Goal: Information Seeking & Learning: Learn about a topic

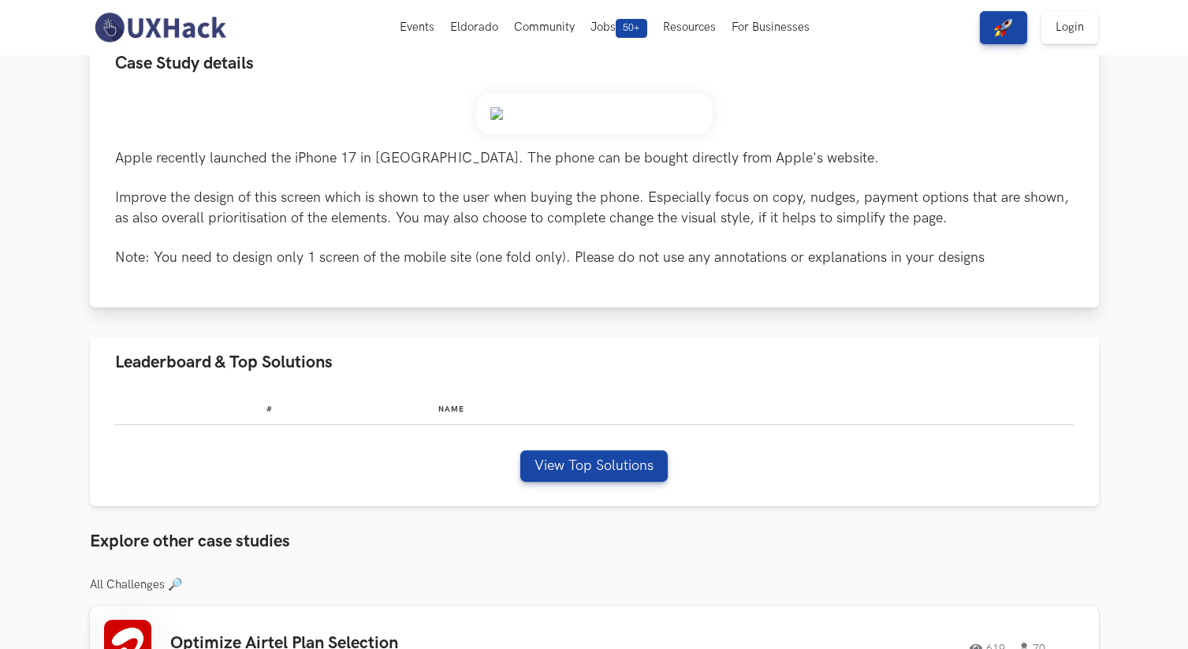
scroll to position [206, 0]
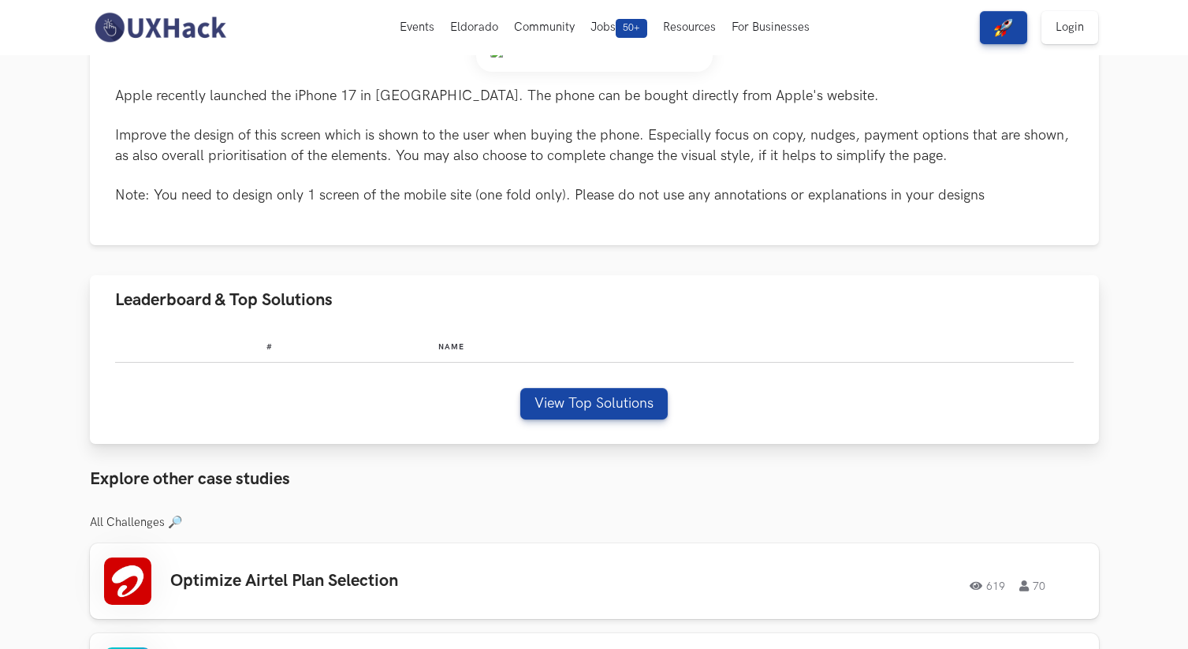
click at [545, 385] on div "# Name View Top Solutions" at bounding box center [594, 385] width 1009 height 120
click at [547, 393] on button "View Top Solutions" at bounding box center [593, 404] width 147 height 32
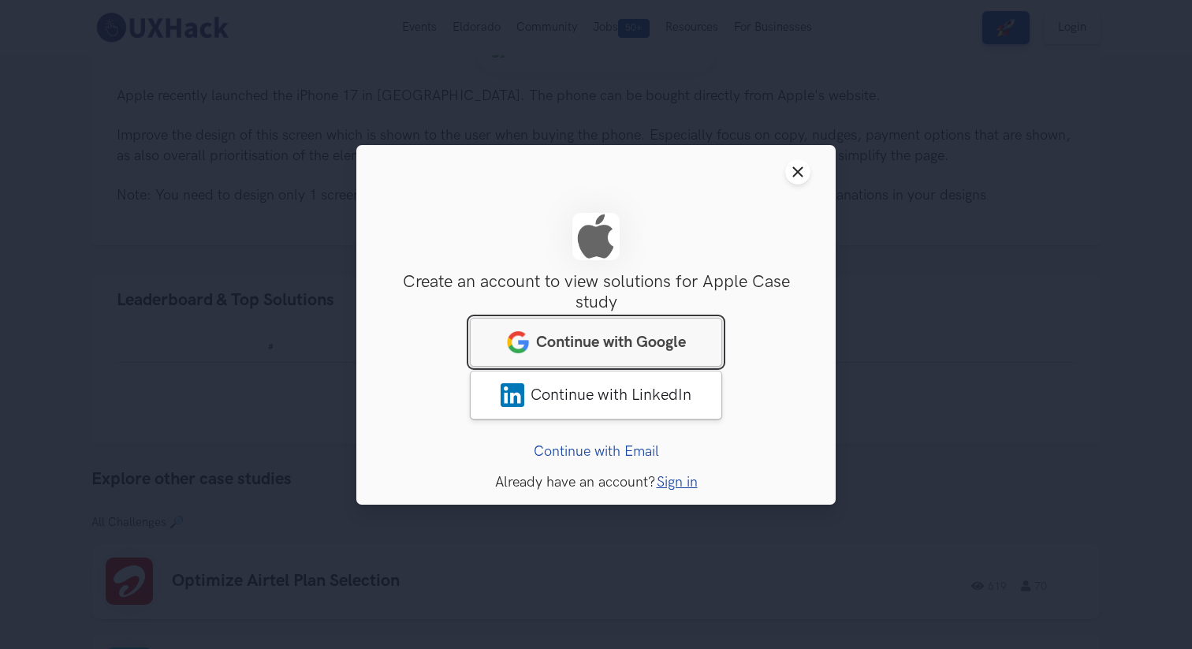
click at [563, 358] on link "Continue with Google" at bounding box center [596, 341] width 252 height 49
click at [530, 335] on link "Continue with Google" at bounding box center [596, 341] width 252 height 49
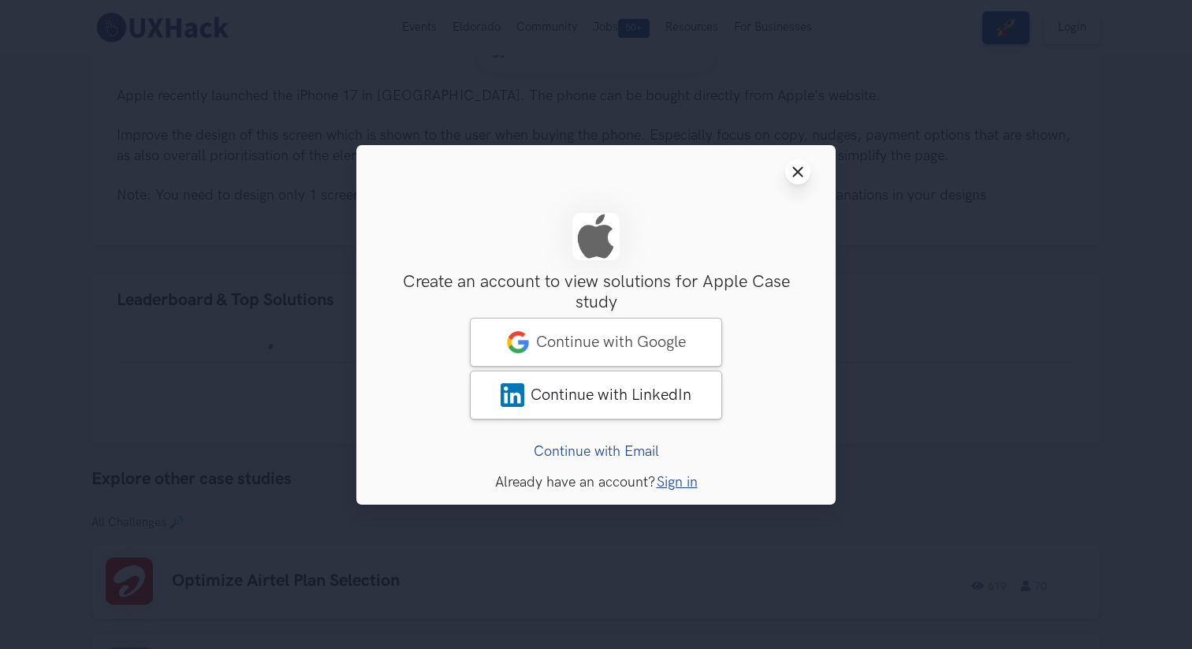
click at [797, 184] on button "Close modal window" at bounding box center [797, 171] width 25 height 25
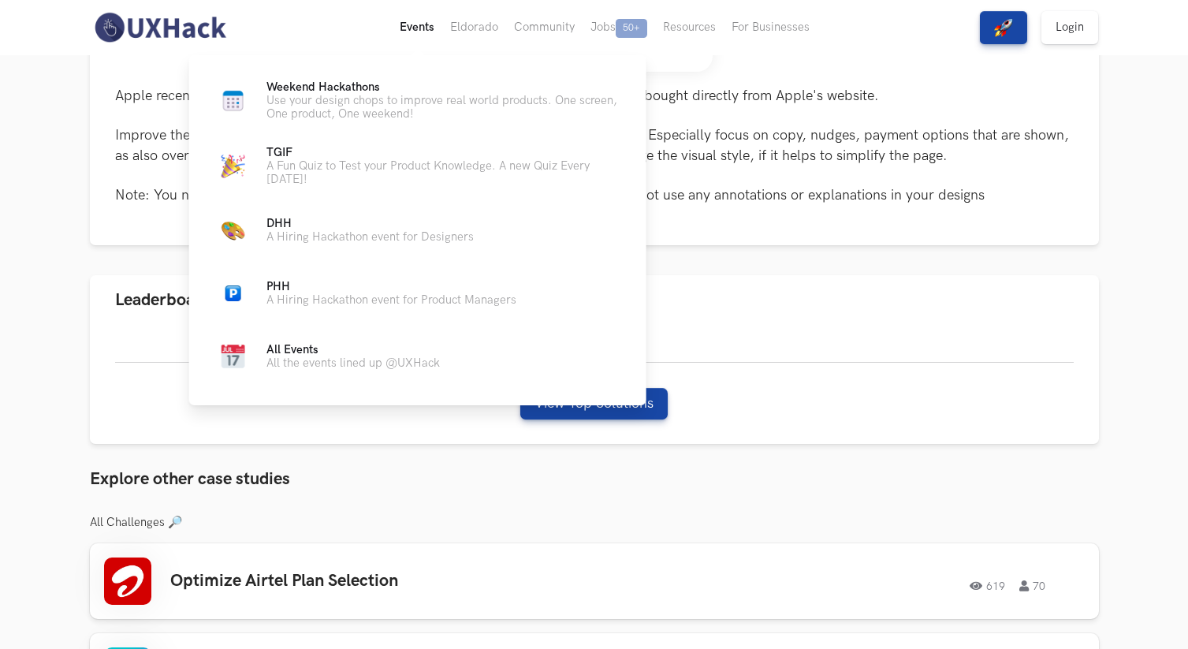
click at [410, 29] on button "Events Live" at bounding box center [417, 27] width 50 height 55
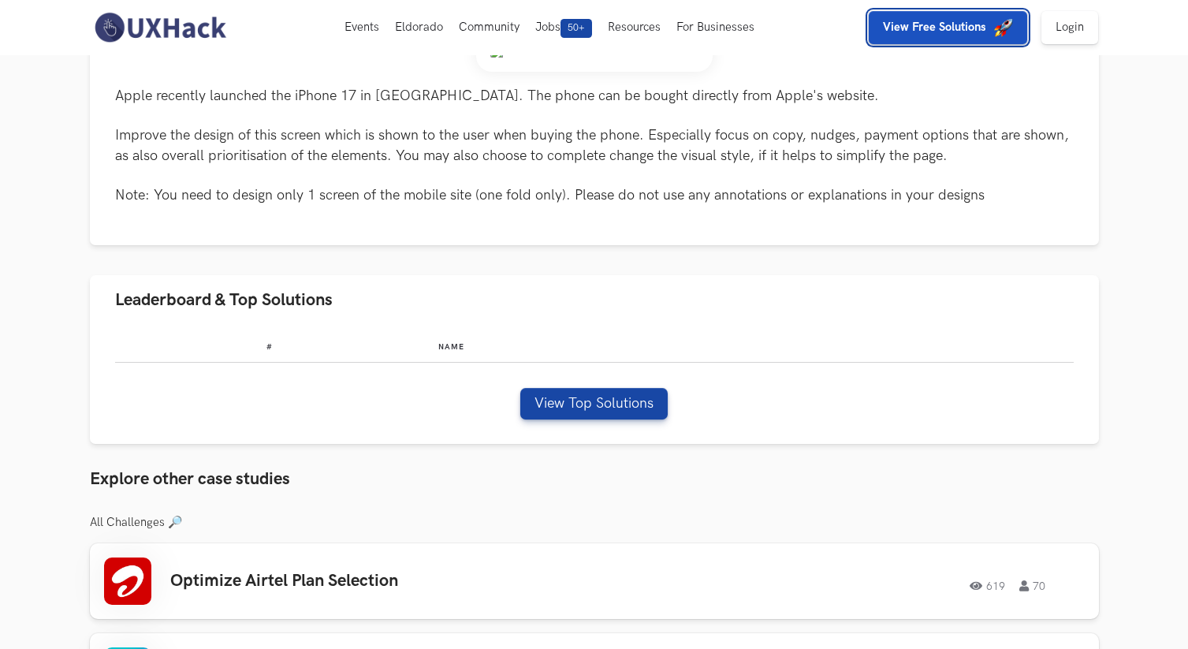
click at [1005, 34] on img "button" at bounding box center [1003, 27] width 19 height 19
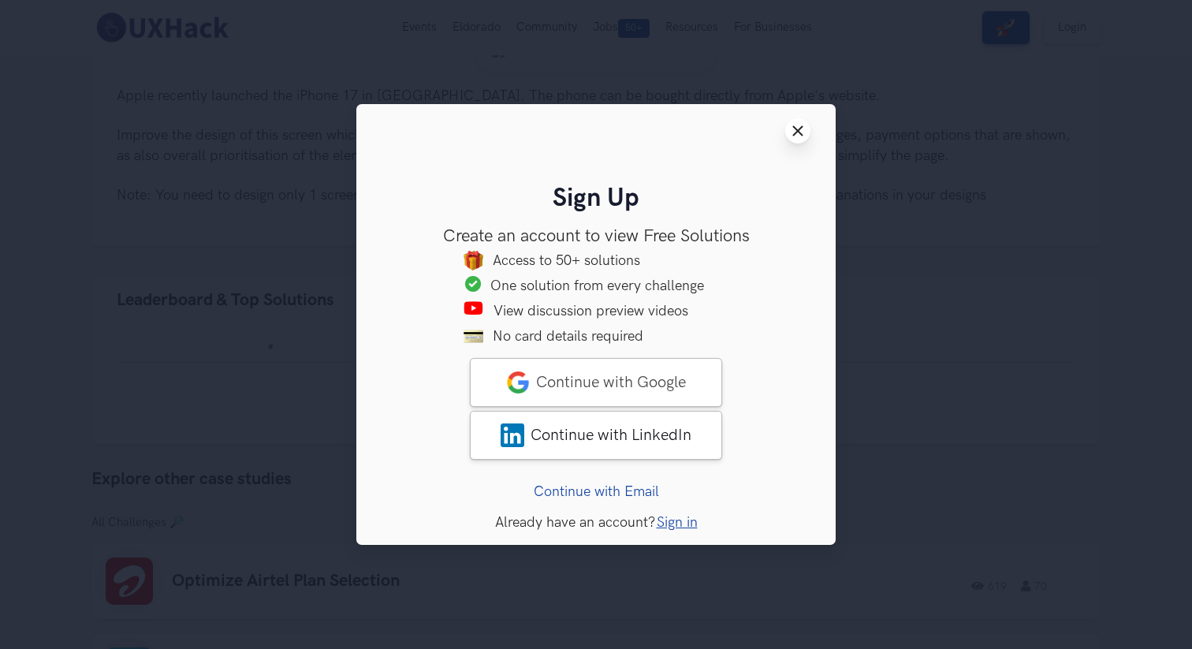
click at [800, 137] on button "Close modal window" at bounding box center [797, 130] width 25 height 25
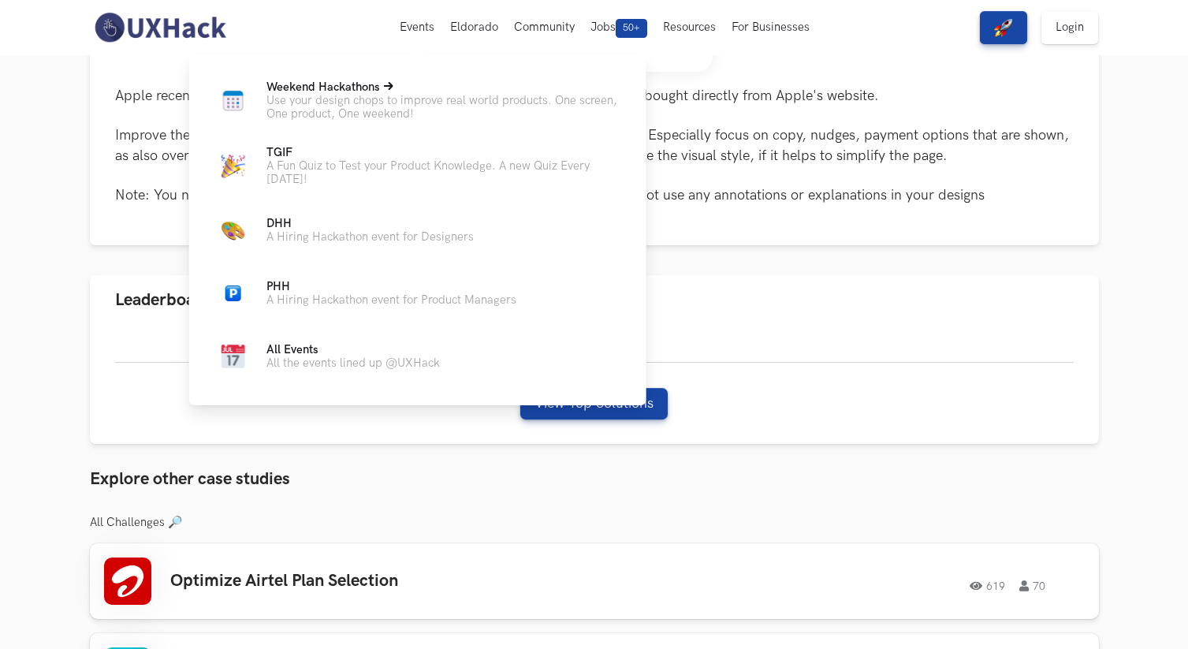
click at [377, 99] on p "Use your design chops to improve real world products. One screen, One product, …" at bounding box center [443, 107] width 355 height 27
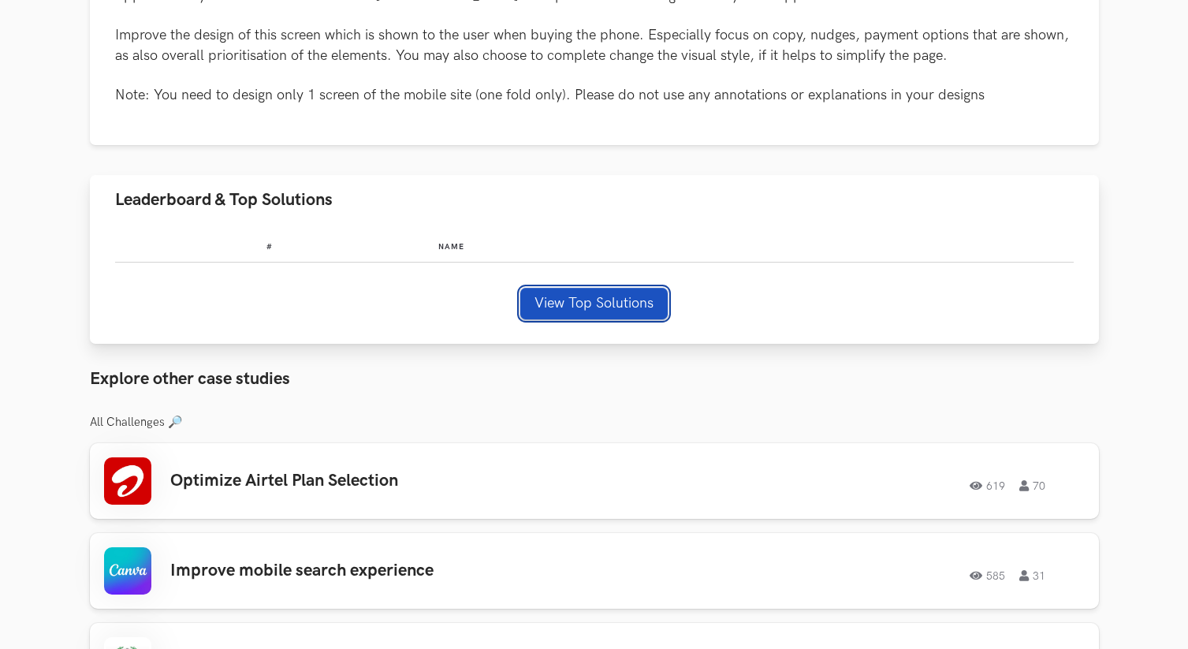
click at [605, 294] on button "View Top Solutions" at bounding box center [593, 304] width 147 height 32
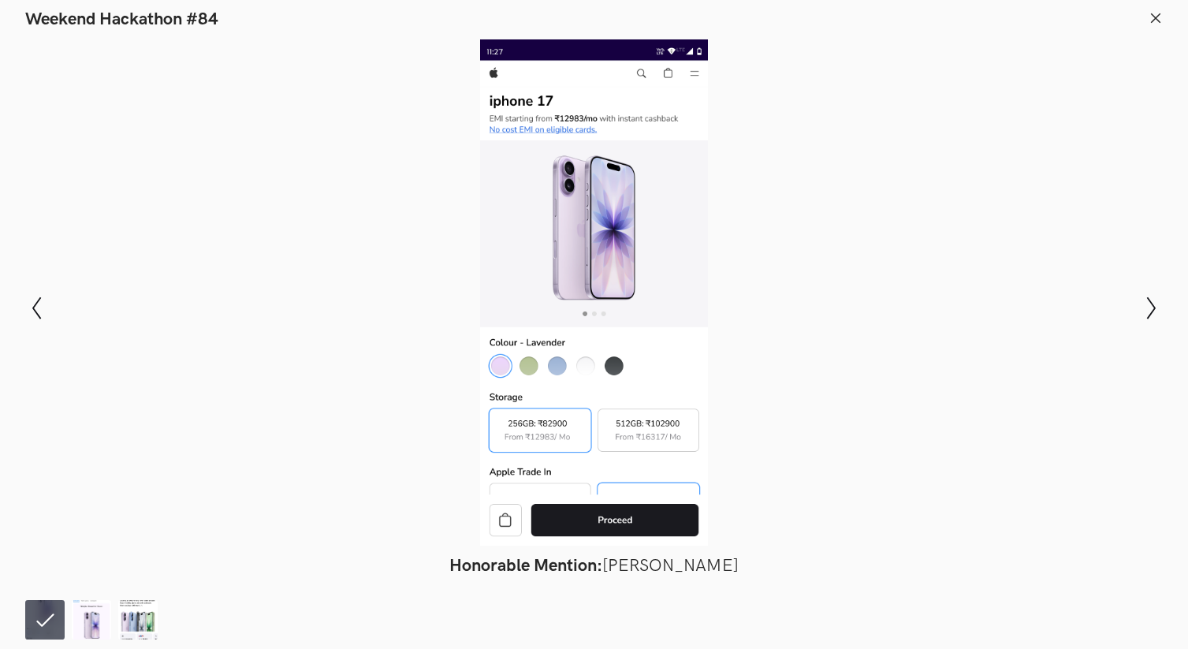
scroll to position [307, 0]
click at [1155, 317] on icon "Show next slide" at bounding box center [1151, 307] width 23 height 23
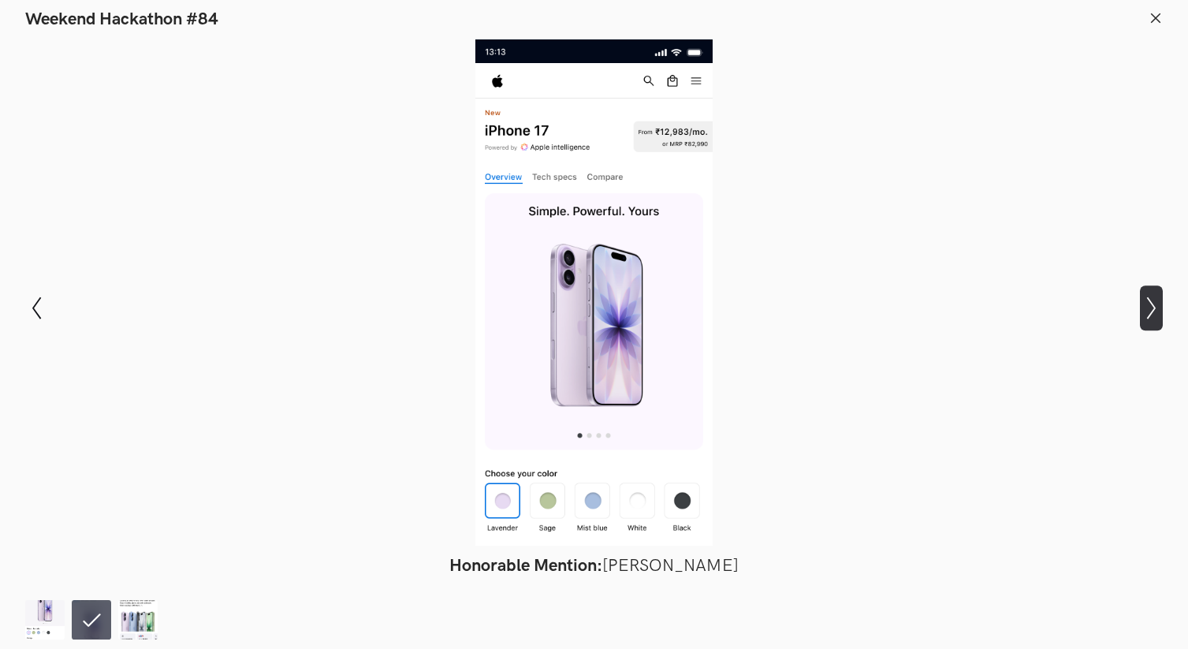
click at [1155, 317] on icon "Show next slide" at bounding box center [1151, 307] width 23 height 23
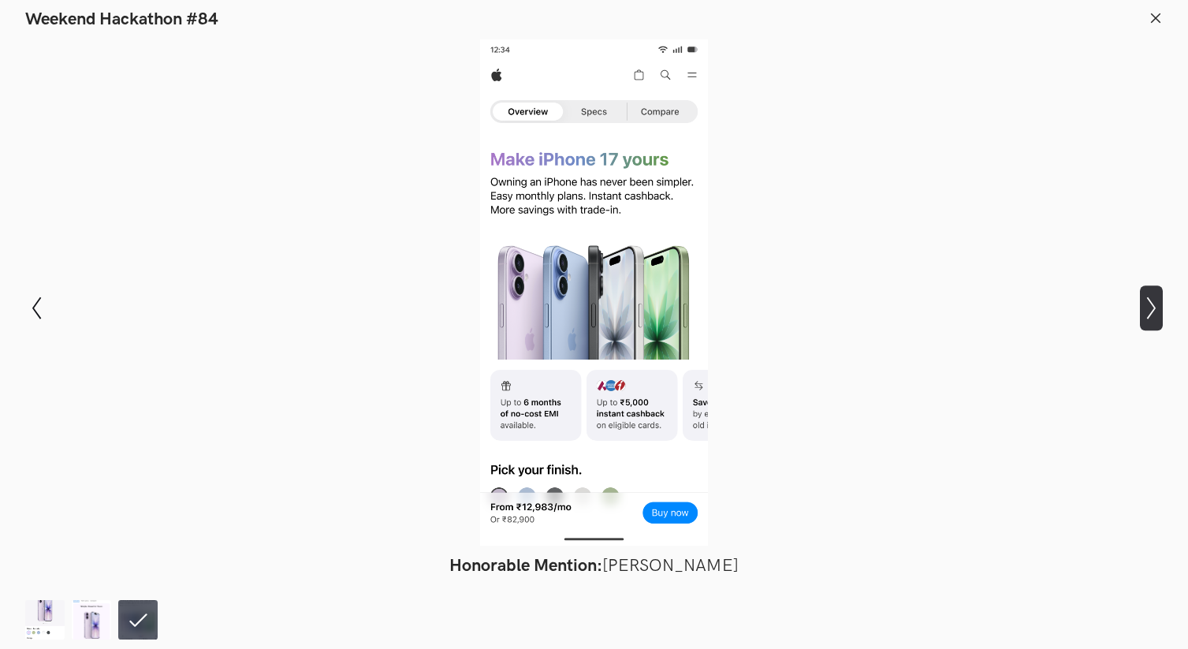
click at [1155, 317] on icon "Show next slide" at bounding box center [1151, 307] width 23 height 23
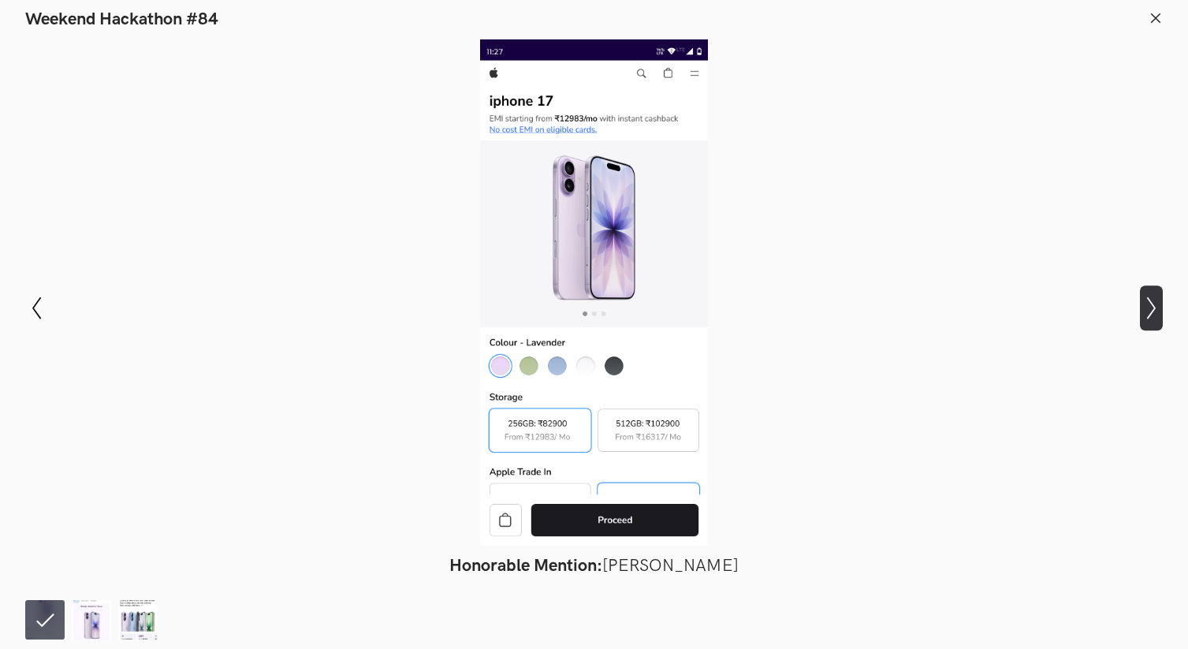
click at [1155, 317] on icon "Show next slide" at bounding box center [1151, 307] width 23 height 23
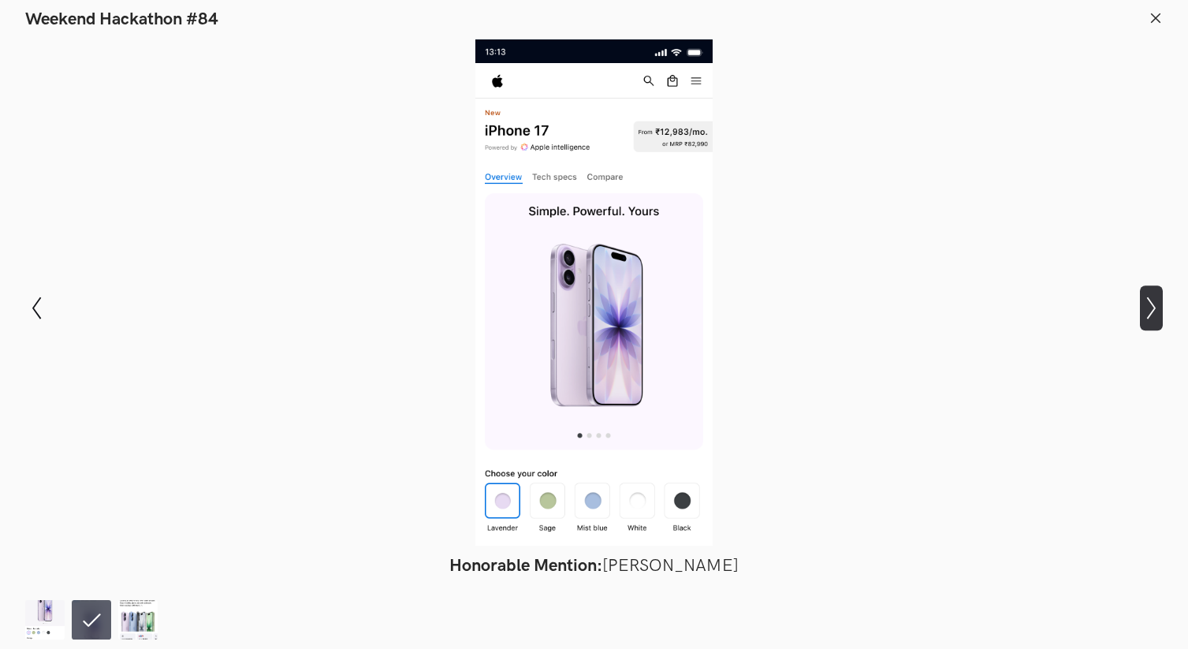
click at [1155, 317] on icon "Show next slide" at bounding box center [1151, 307] width 23 height 23
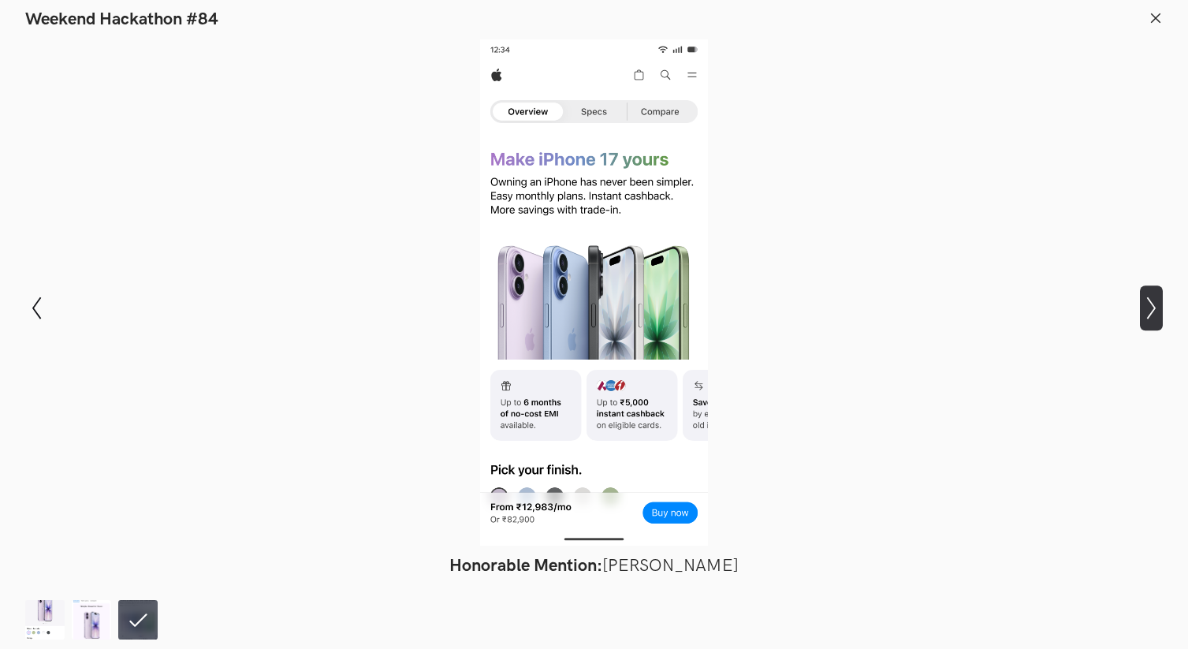
click at [1155, 317] on icon "Show next slide" at bounding box center [1151, 307] width 23 height 23
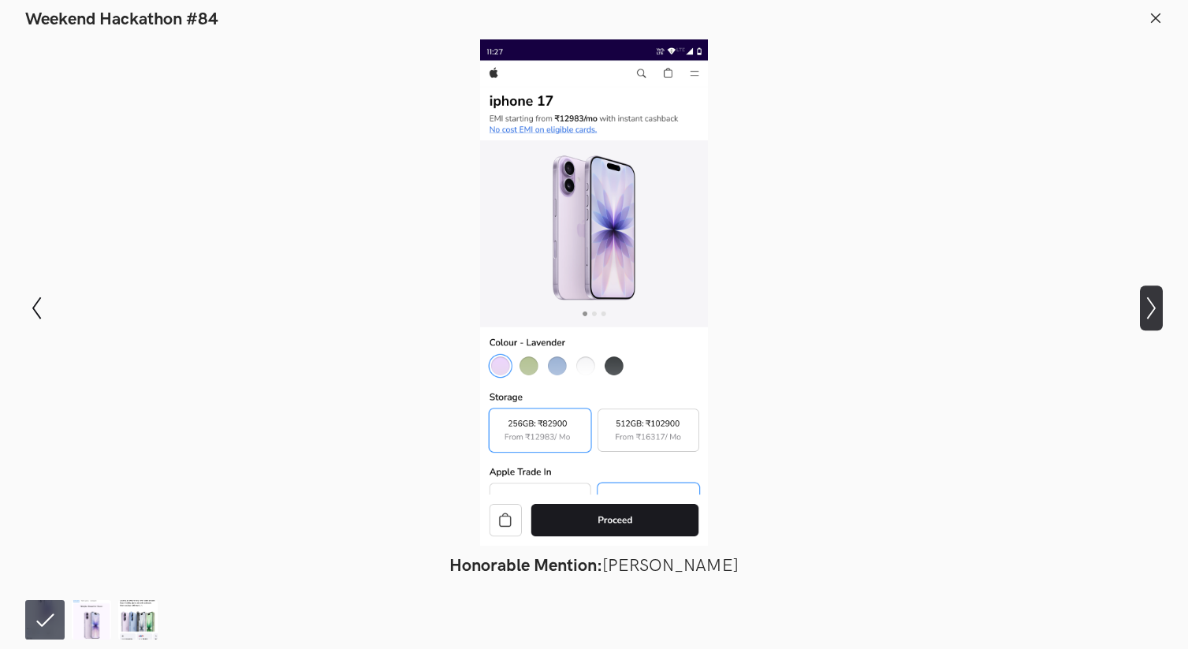
click at [1155, 317] on icon "Show next slide" at bounding box center [1151, 307] width 23 height 23
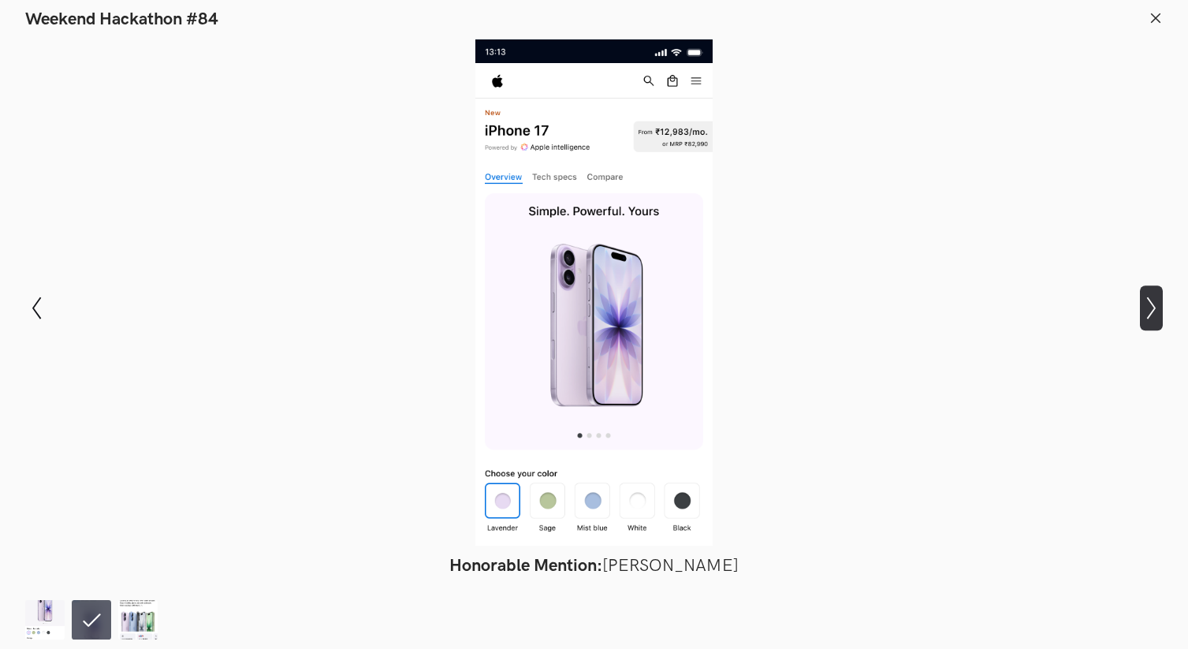
click at [1155, 317] on icon "Show next slide" at bounding box center [1151, 307] width 23 height 23
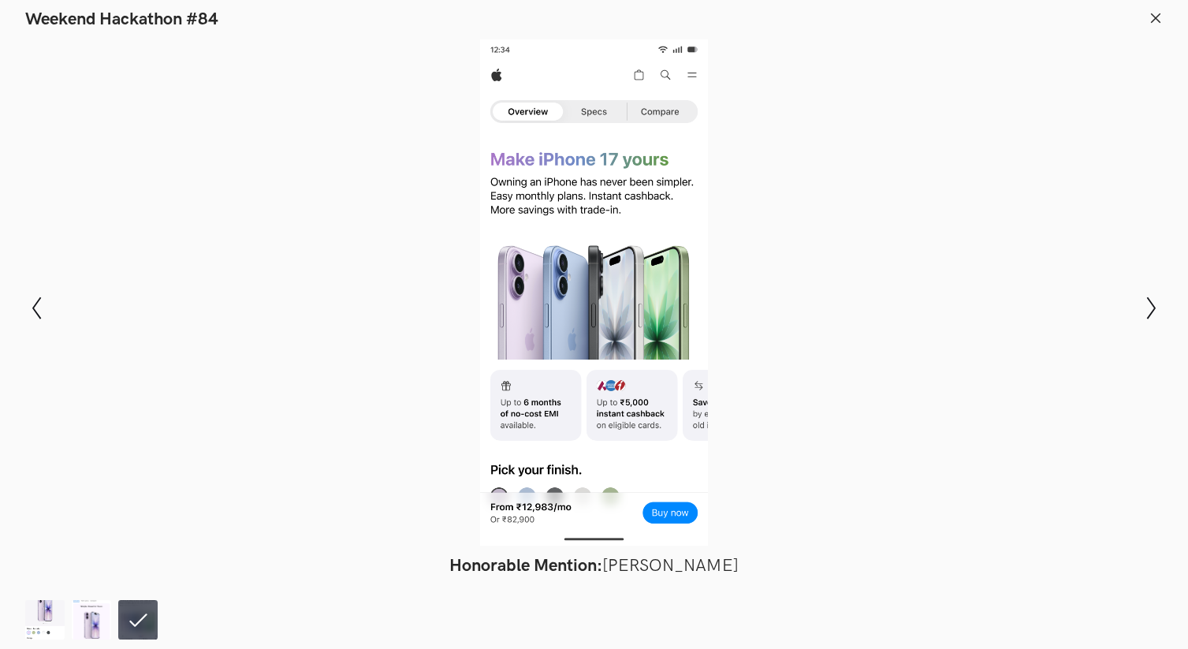
click at [1154, 15] on icon at bounding box center [1155, 18] width 14 height 14
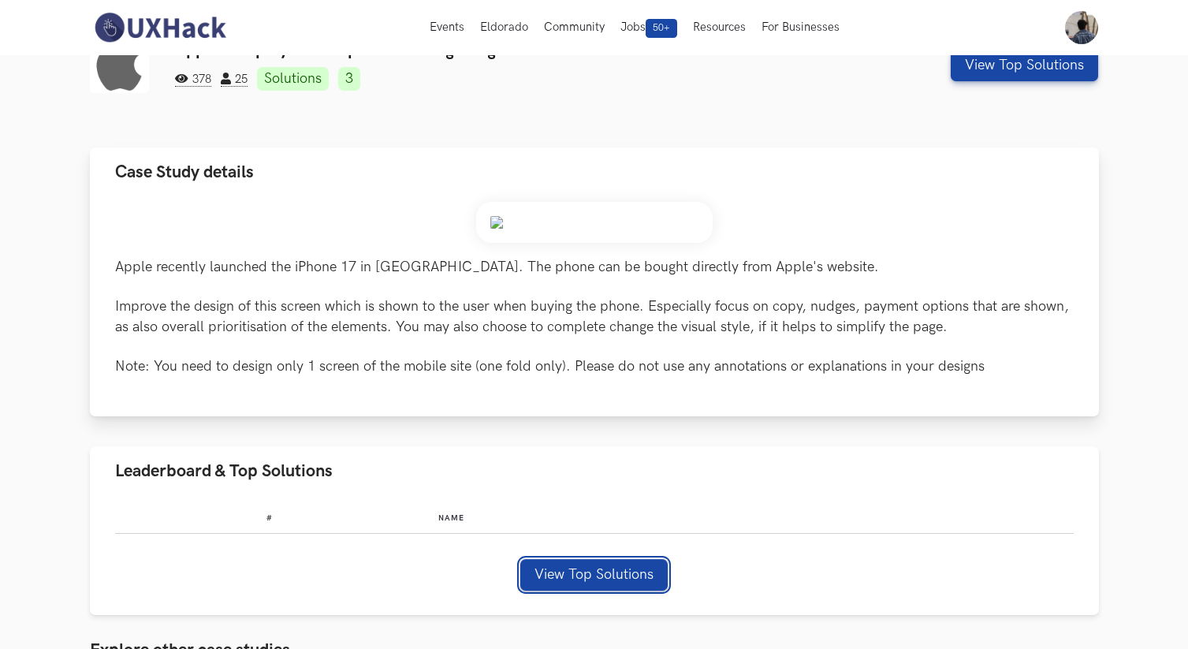
scroll to position [0, 0]
